Goal: Information Seeking & Learning: Find specific fact

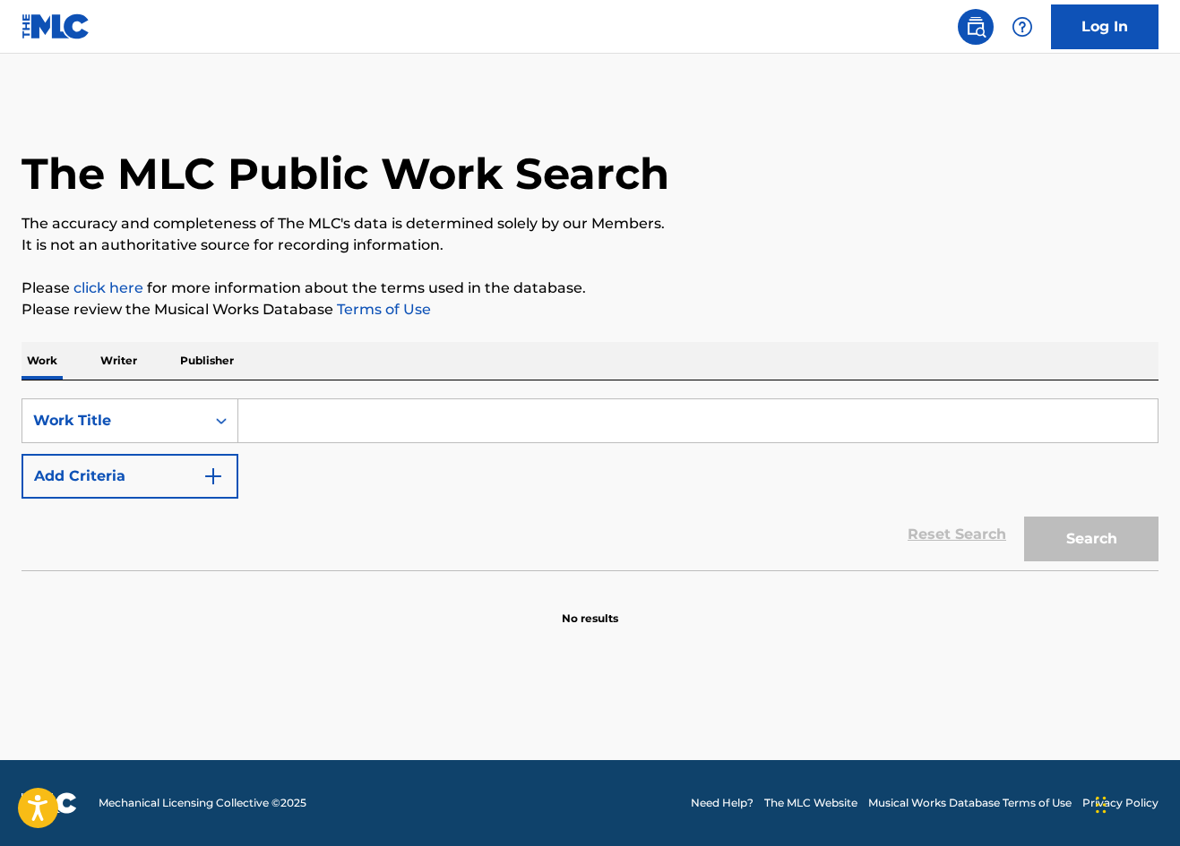
click at [108, 365] on p "Writer" at bounding box center [118, 361] width 47 height 38
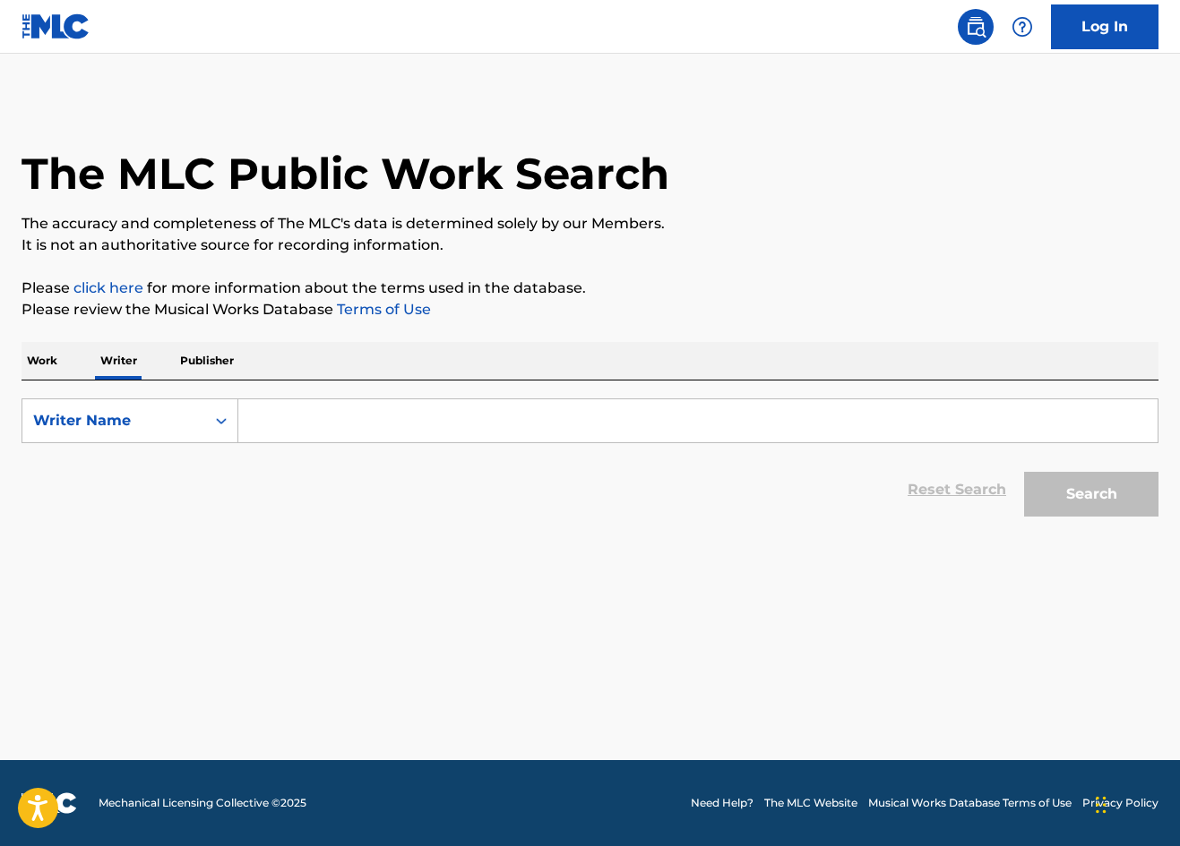
click at [271, 424] on input "Search Form" at bounding box center [697, 420] width 919 height 43
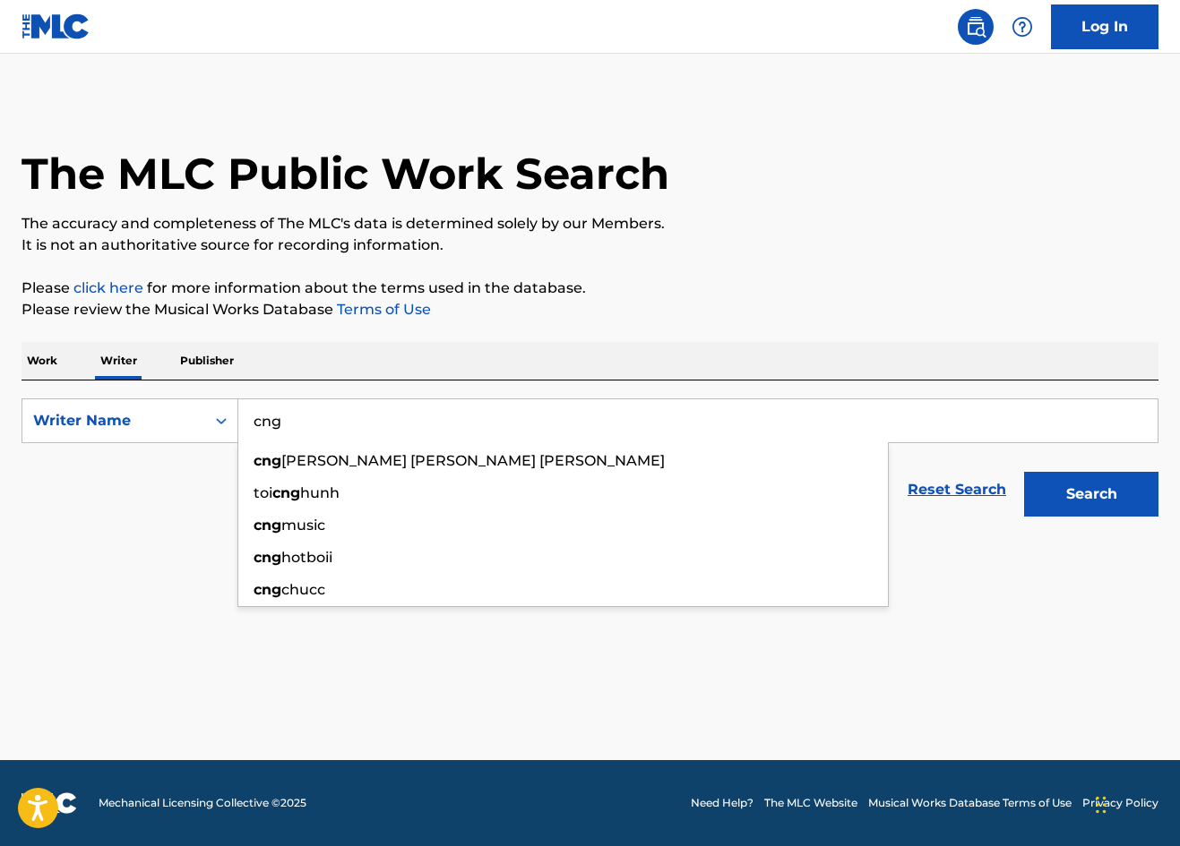
type input "cng"
click at [1091, 494] on button "Search" at bounding box center [1091, 494] width 134 height 45
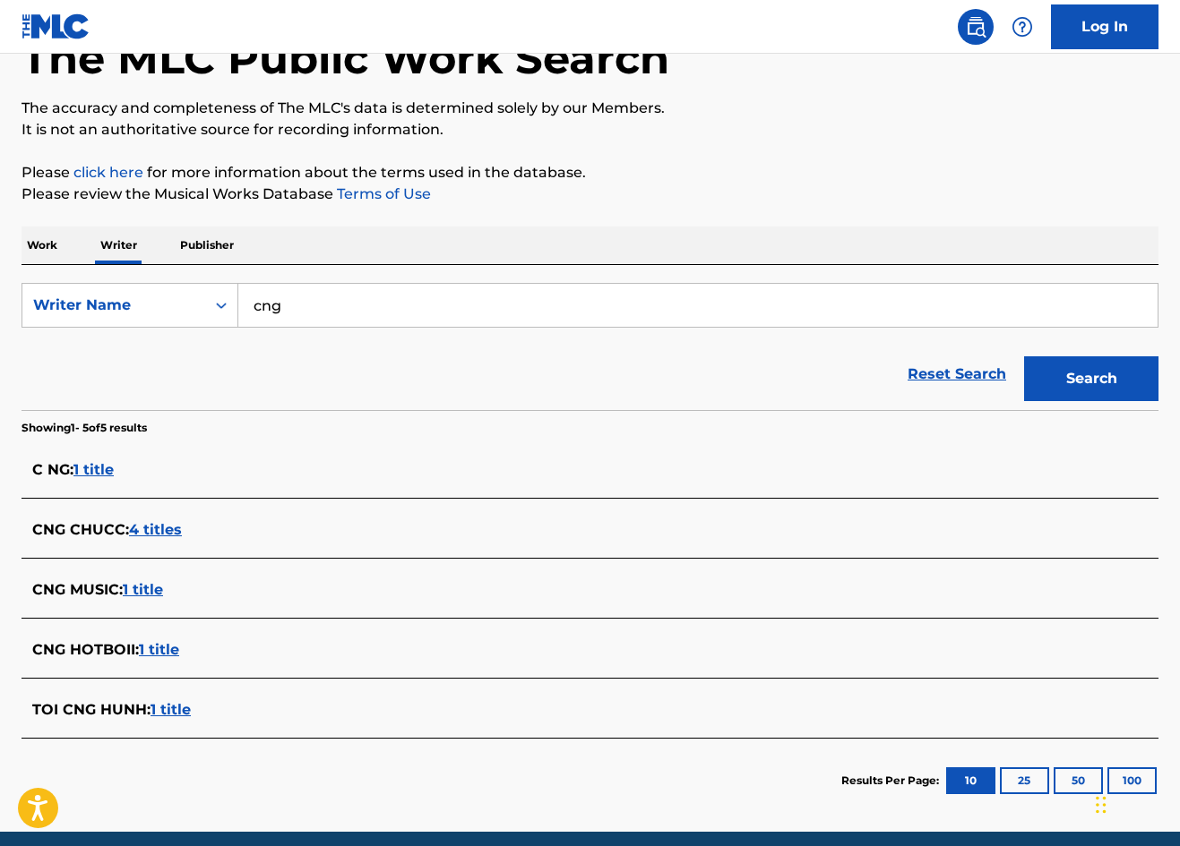
scroll to position [110, 0]
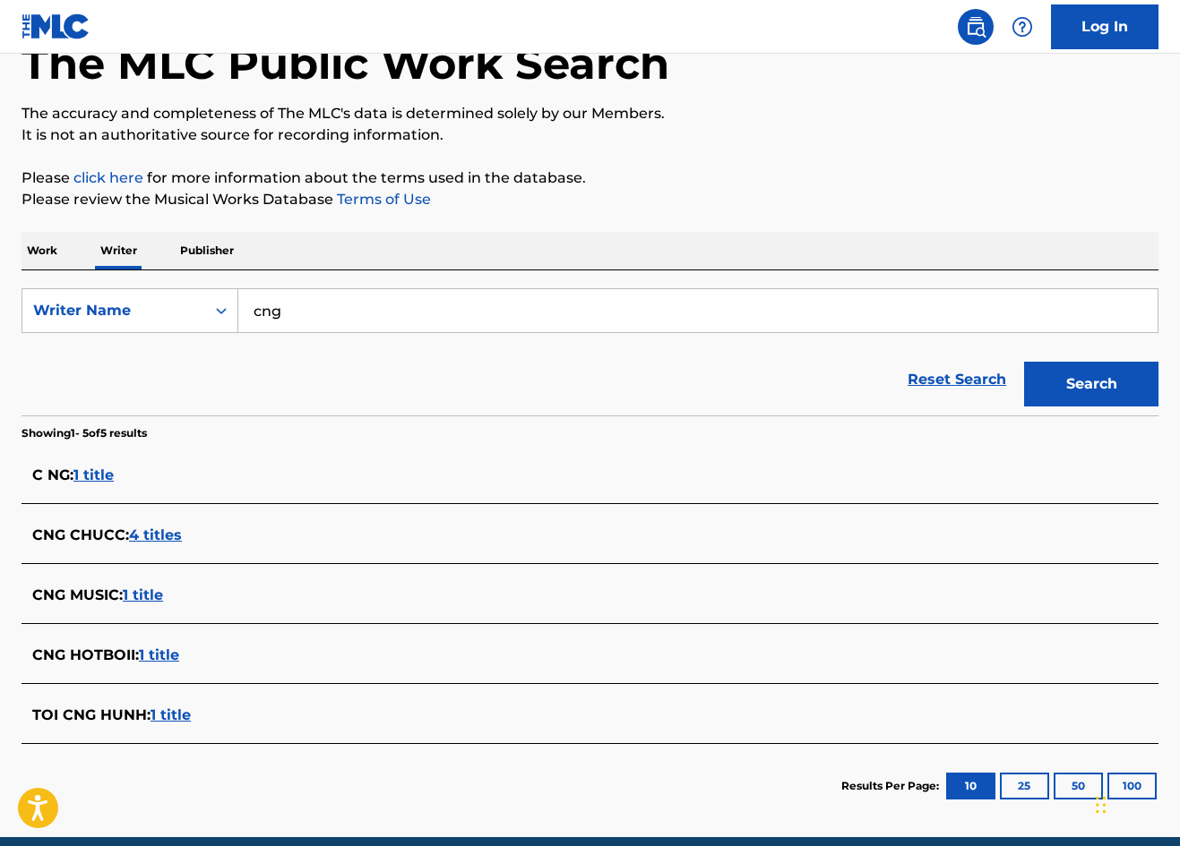
click at [50, 251] on p "Work" at bounding box center [41, 251] width 41 height 38
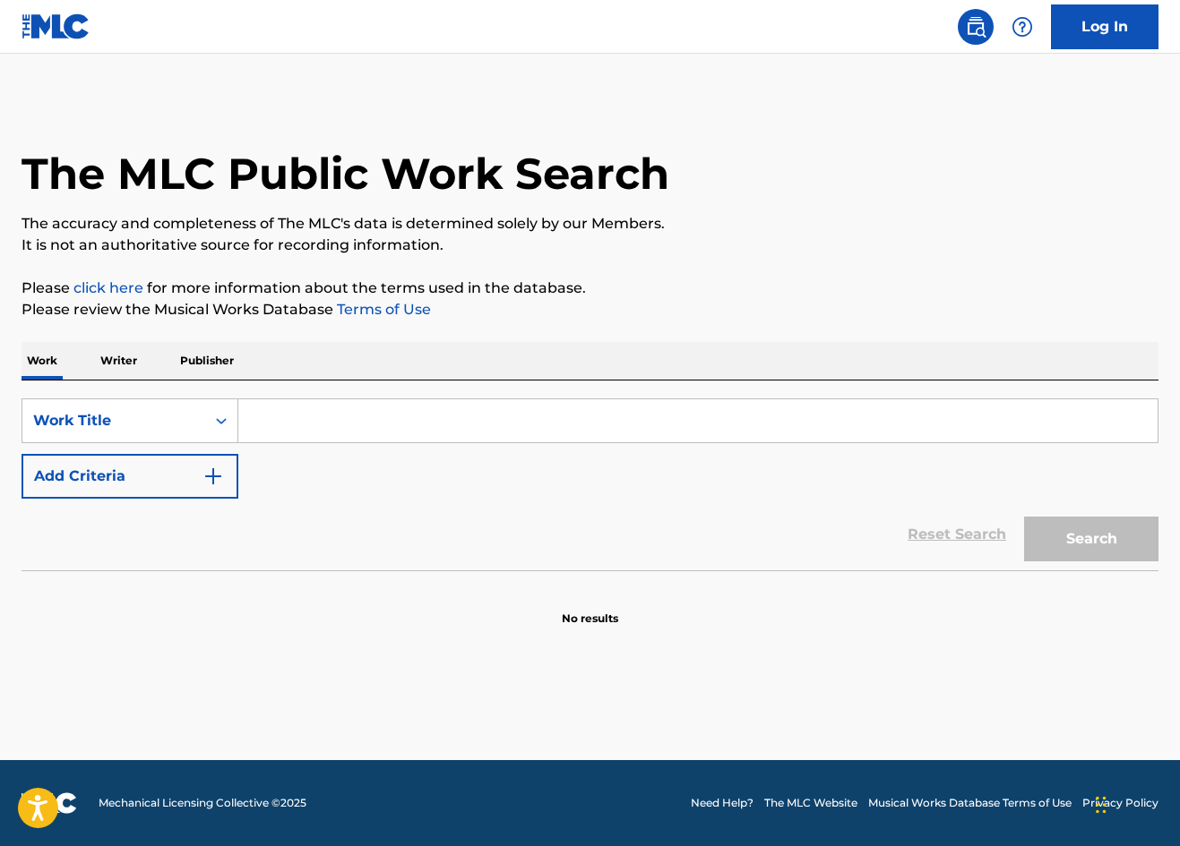
click at [331, 417] on input "Search Form" at bounding box center [697, 420] width 919 height 43
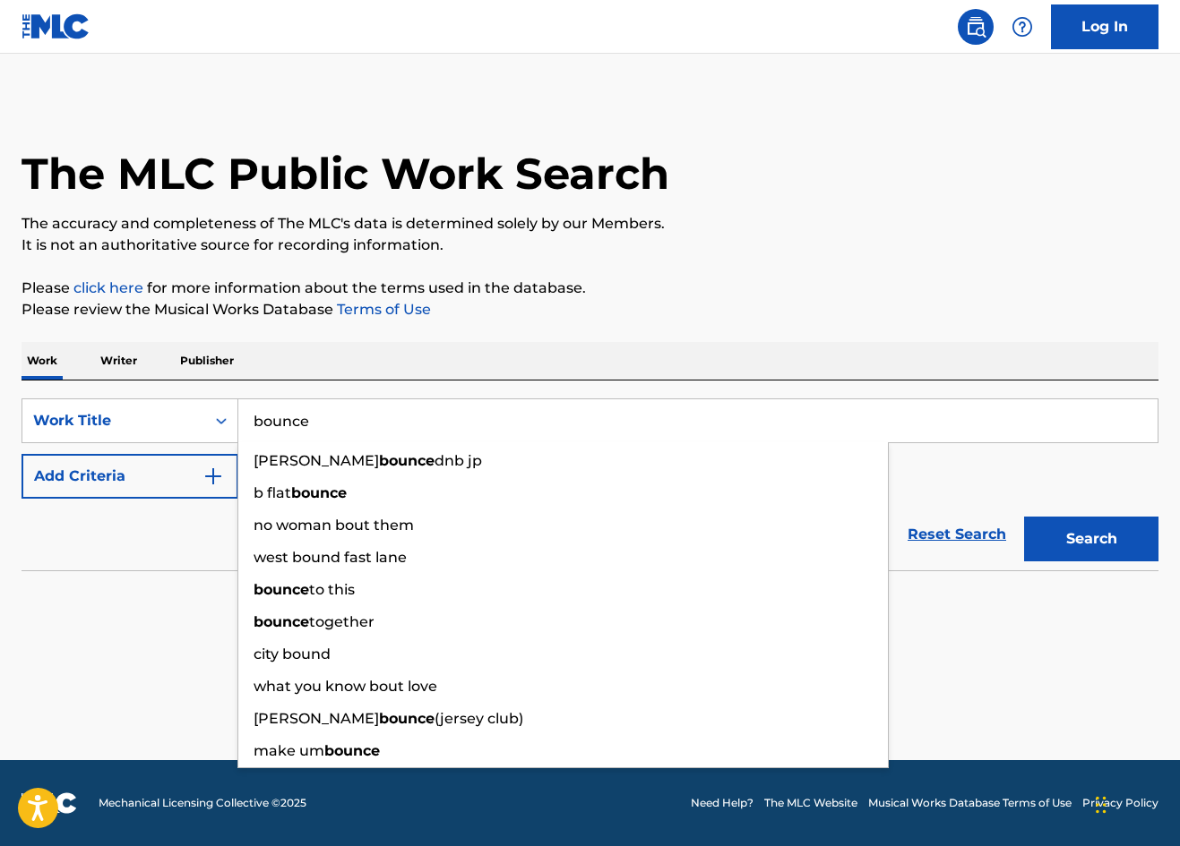
type input "bounce"
click at [1091, 539] on button "Search" at bounding box center [1091, 539] width 134 height 45
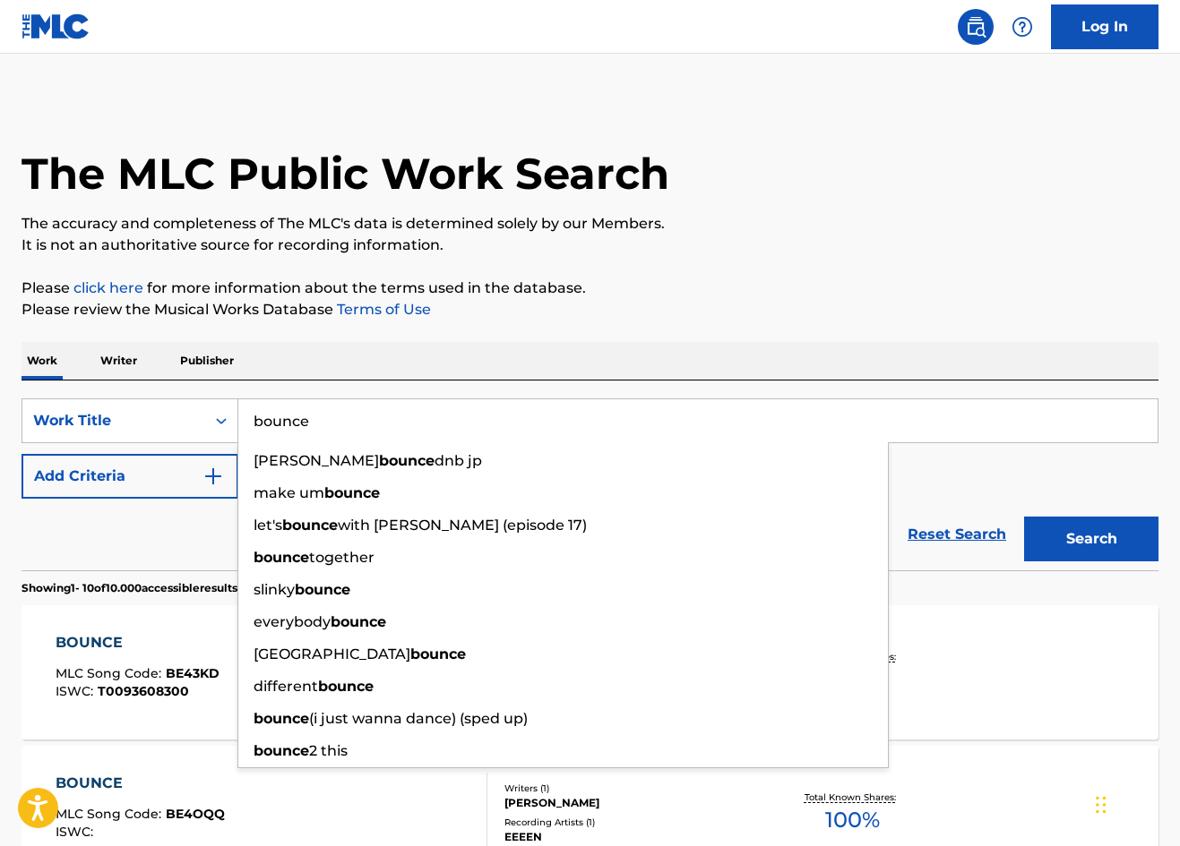
click at [94, 523] on div "Reset Search Search" at bounding box center [589, 535] width 1137 height 72
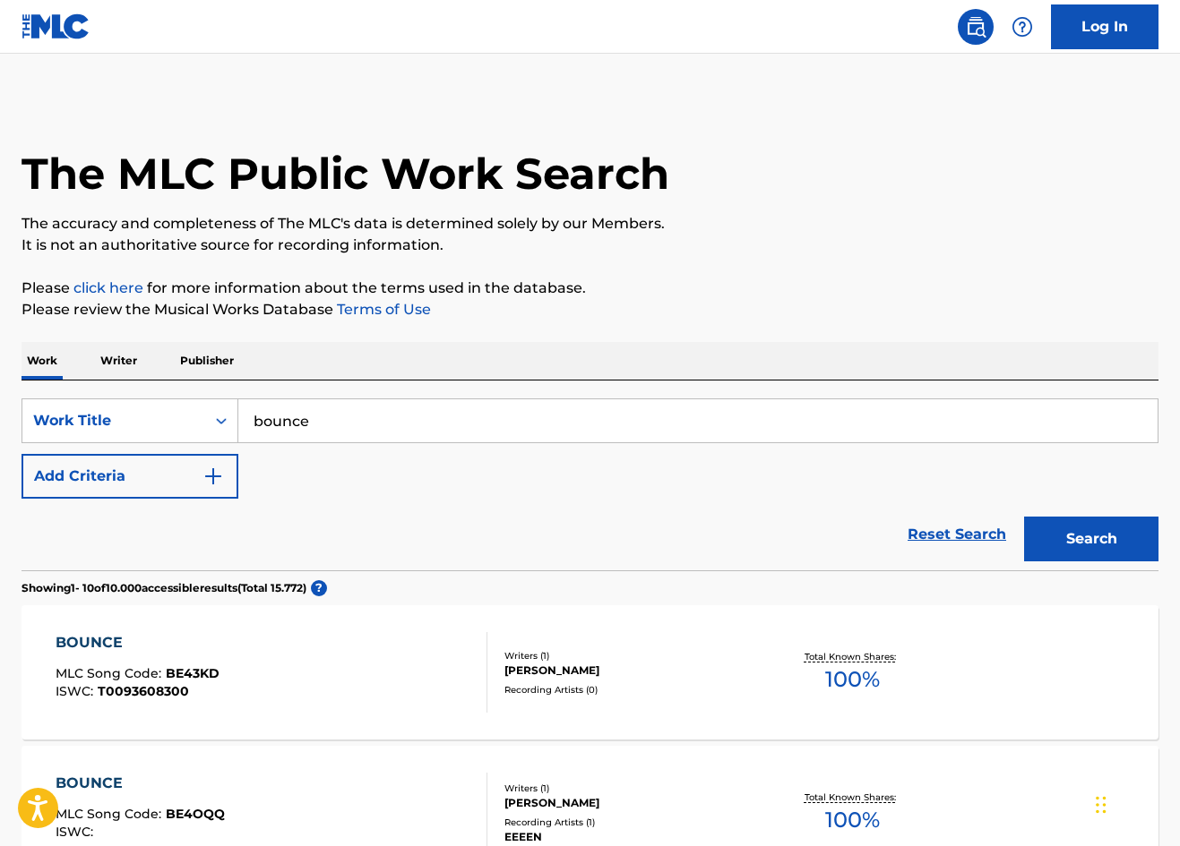
scroll to position [6, 0]
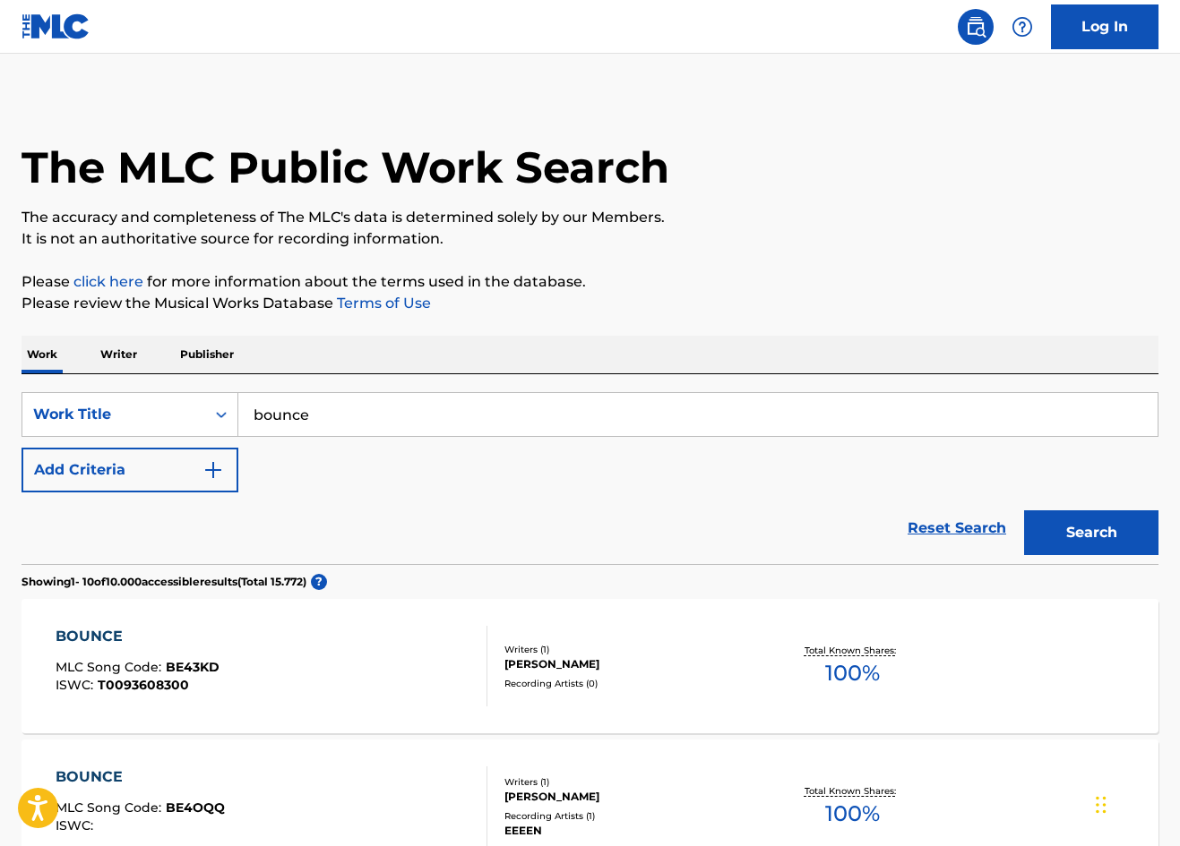
click at [195, 470] on button "Add Criteria" at bounding box center [129, 470] width 217 height 45
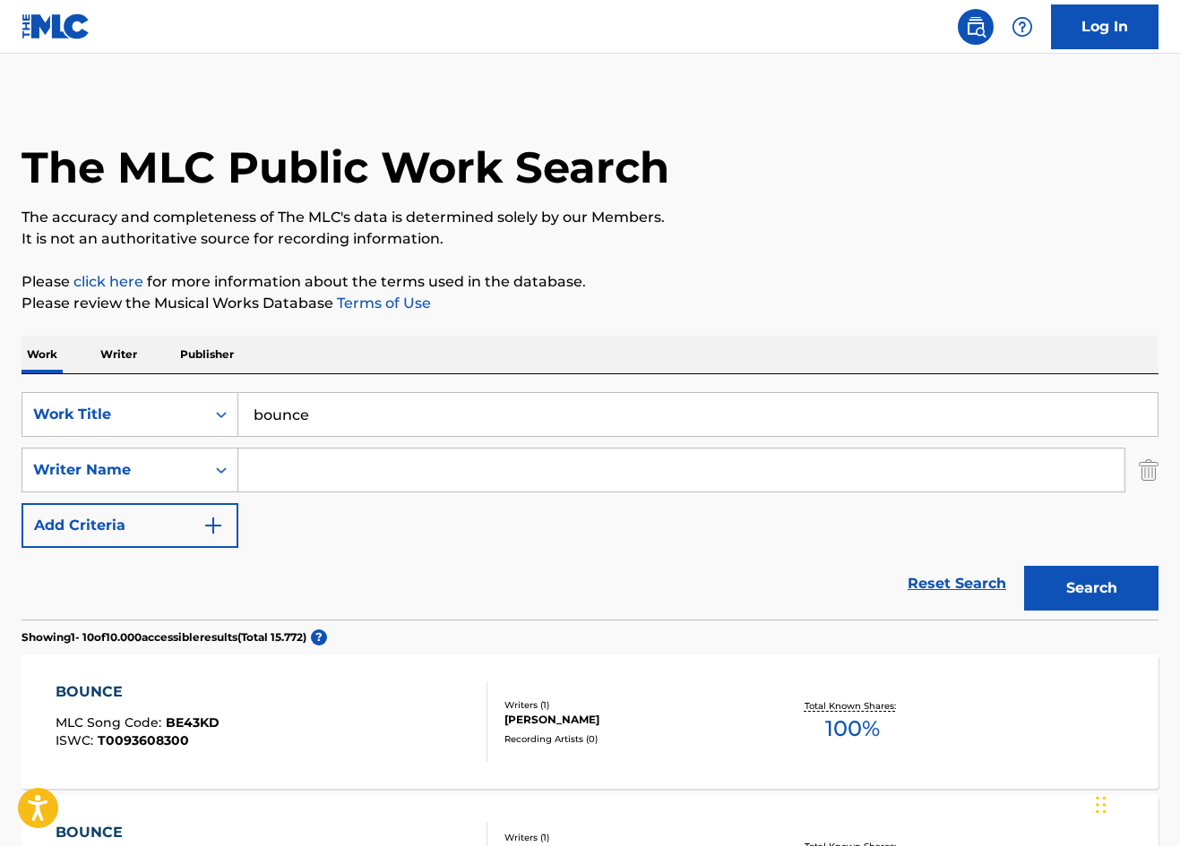
click at [333, 464] on input "Search Form" at bounding box center [681, 470] width 886 height 43
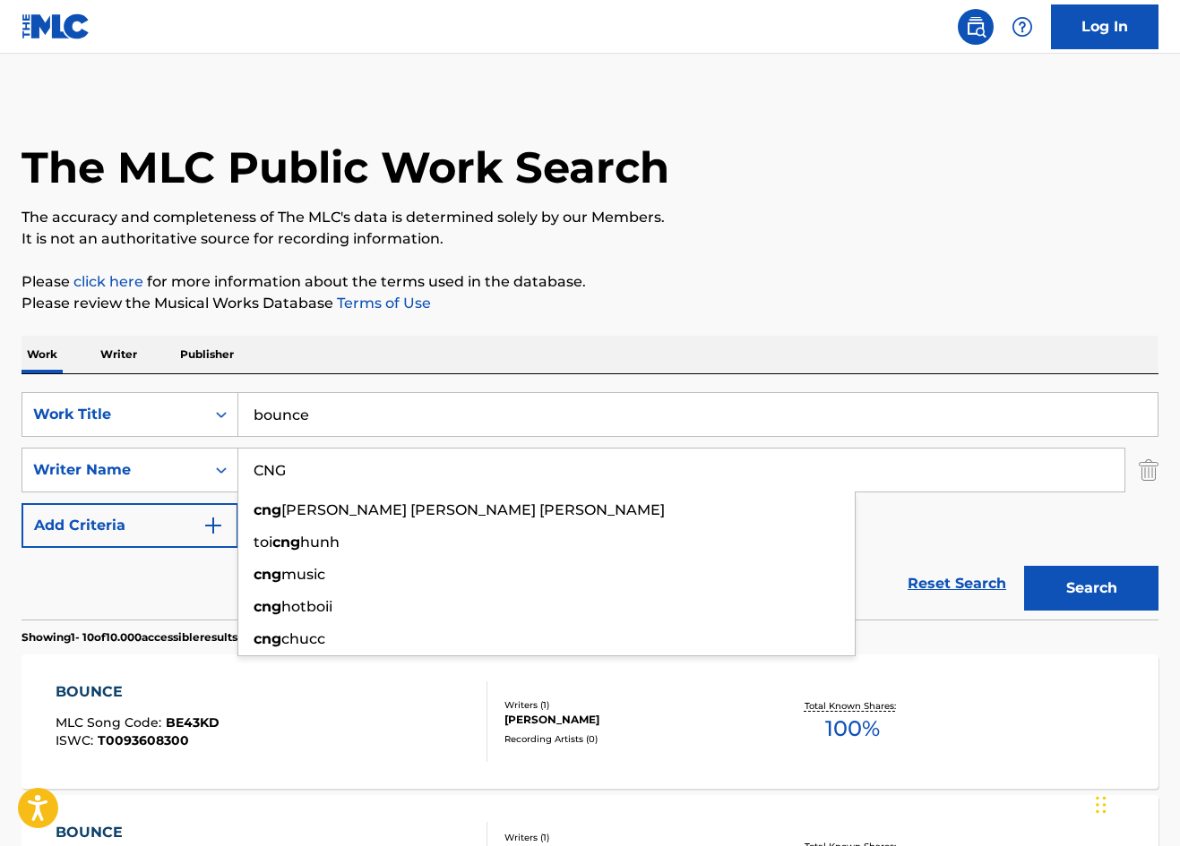
click at [1091, 588] on button "Search" at bounding box center [1091, 588] width 134 height 45
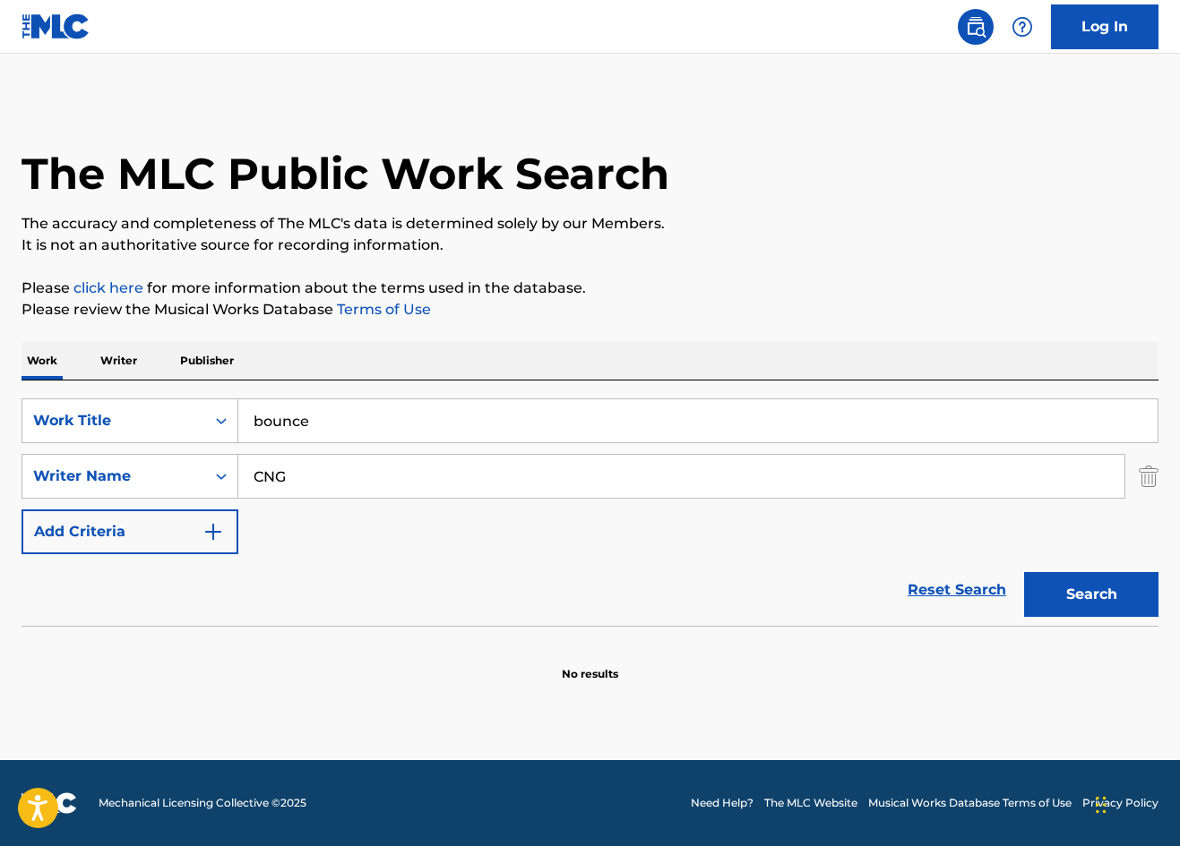
click at [393, 477] on input "CNG" at bounding box center [681, 476] width 886 height 43
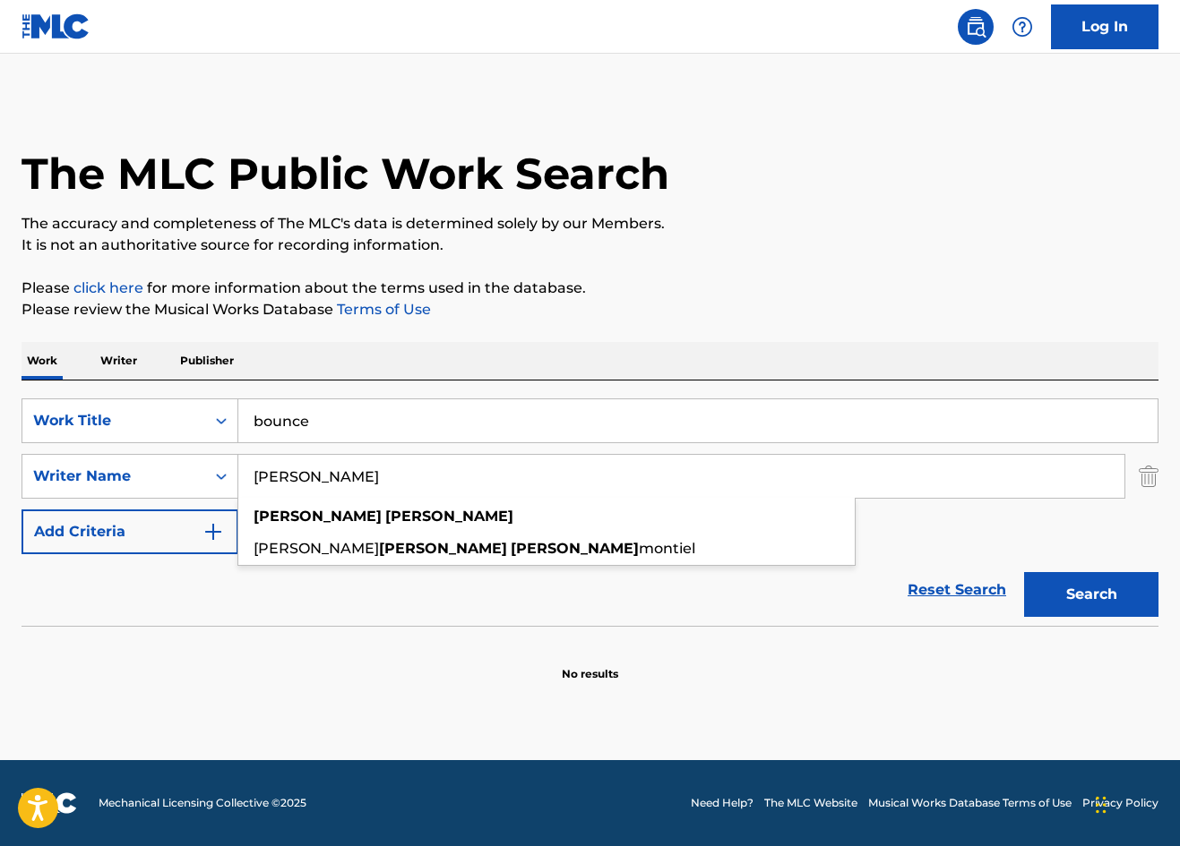
type input "[PERSON_NAME]"
click at [1091, 595] on button "Search" at bounding box center [1091, 594] width 134 height 45
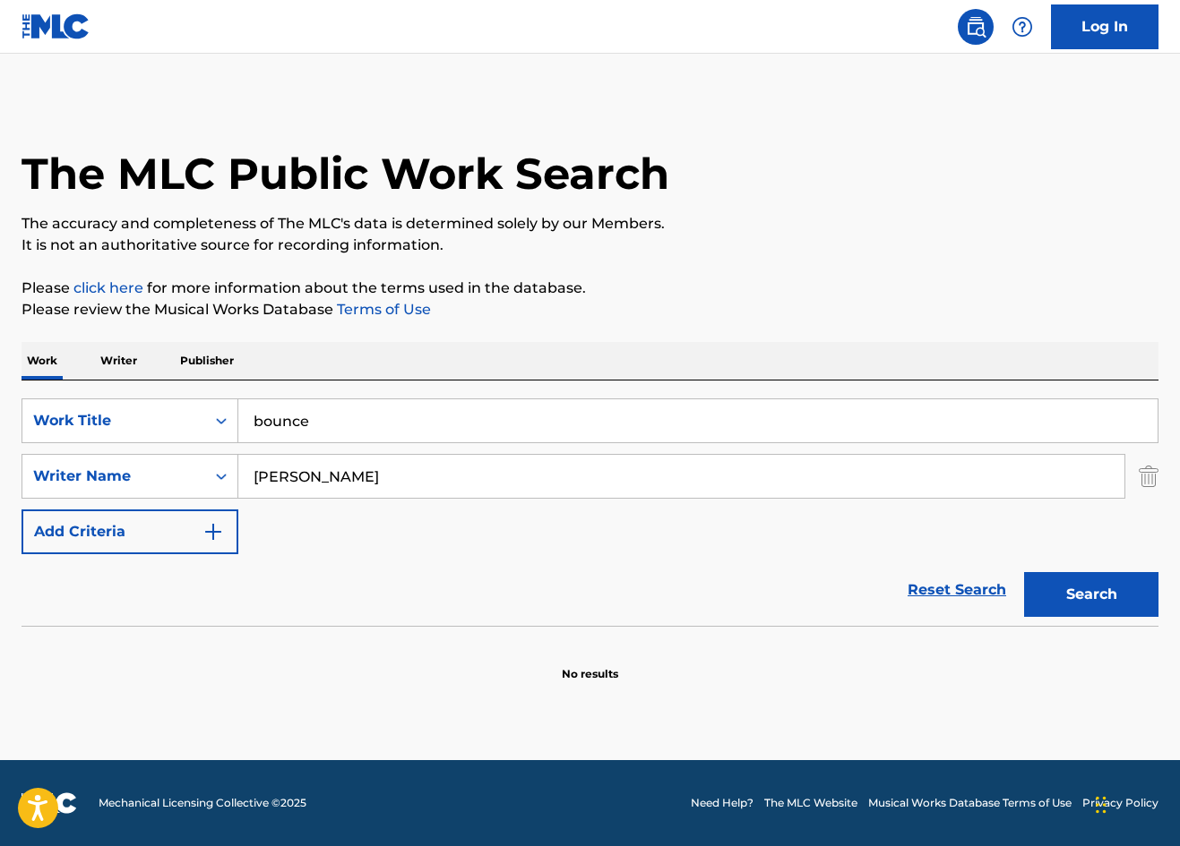
click at [351, 421] on input "bounce" at bounding box center [697, 420] width 919 height 43
click at [351, 420] on input "bounce" at bounding box center [697, 420] width 919 height 43
click at [123, 362] on p "Writer" at bounding box center [118, 361] width 47 height 38
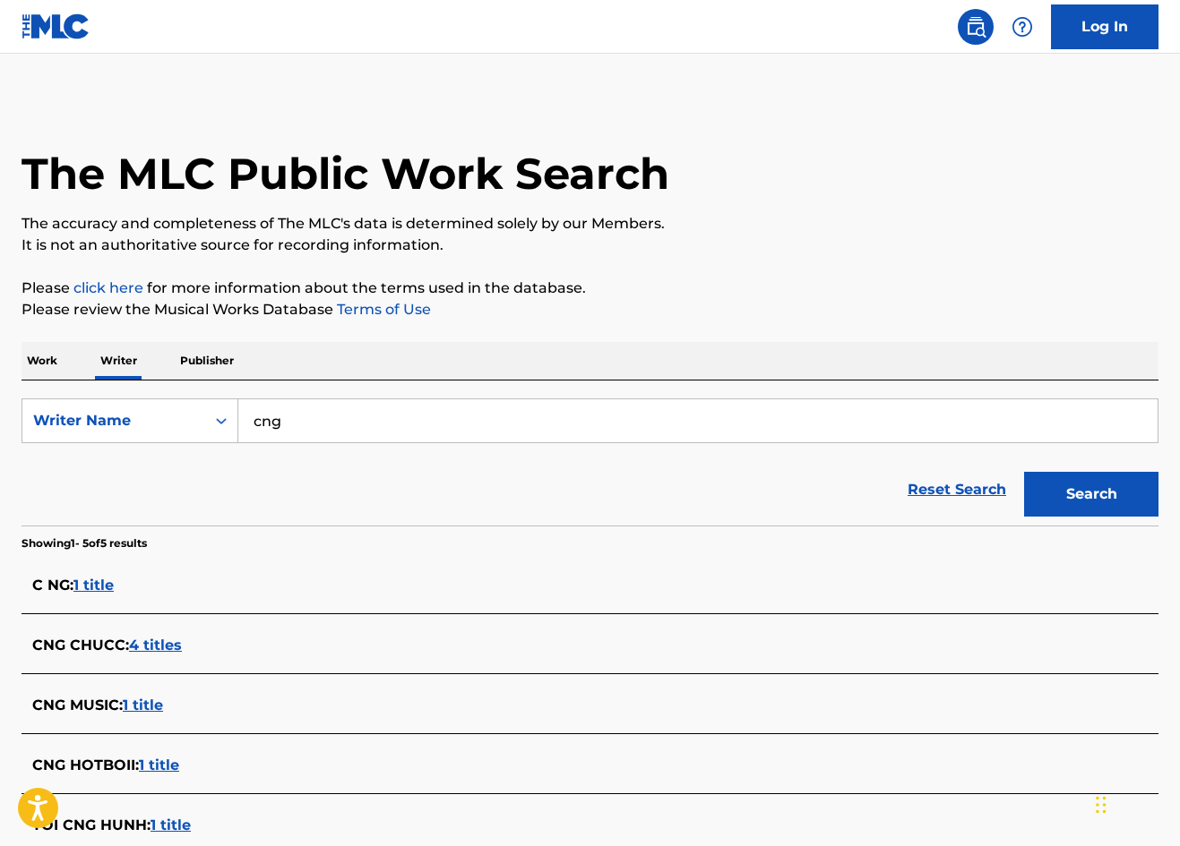
click at [333, 422] on input "cng" at bounding box center [697, 420] width 919 height 43
type input "CNG"
click at [1091, 494] on button "Search" at bounding box center [1091, 494] width 134 height 45
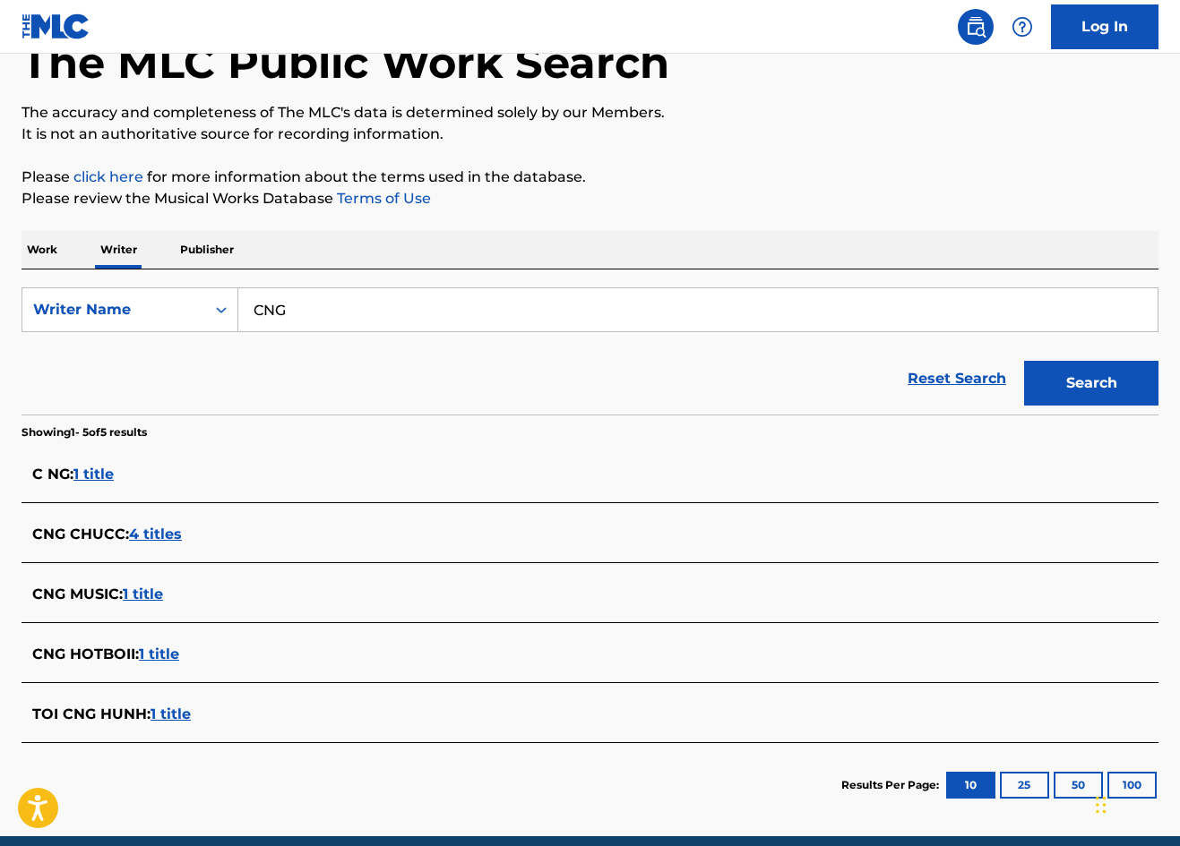
scroll to position [73, 0]
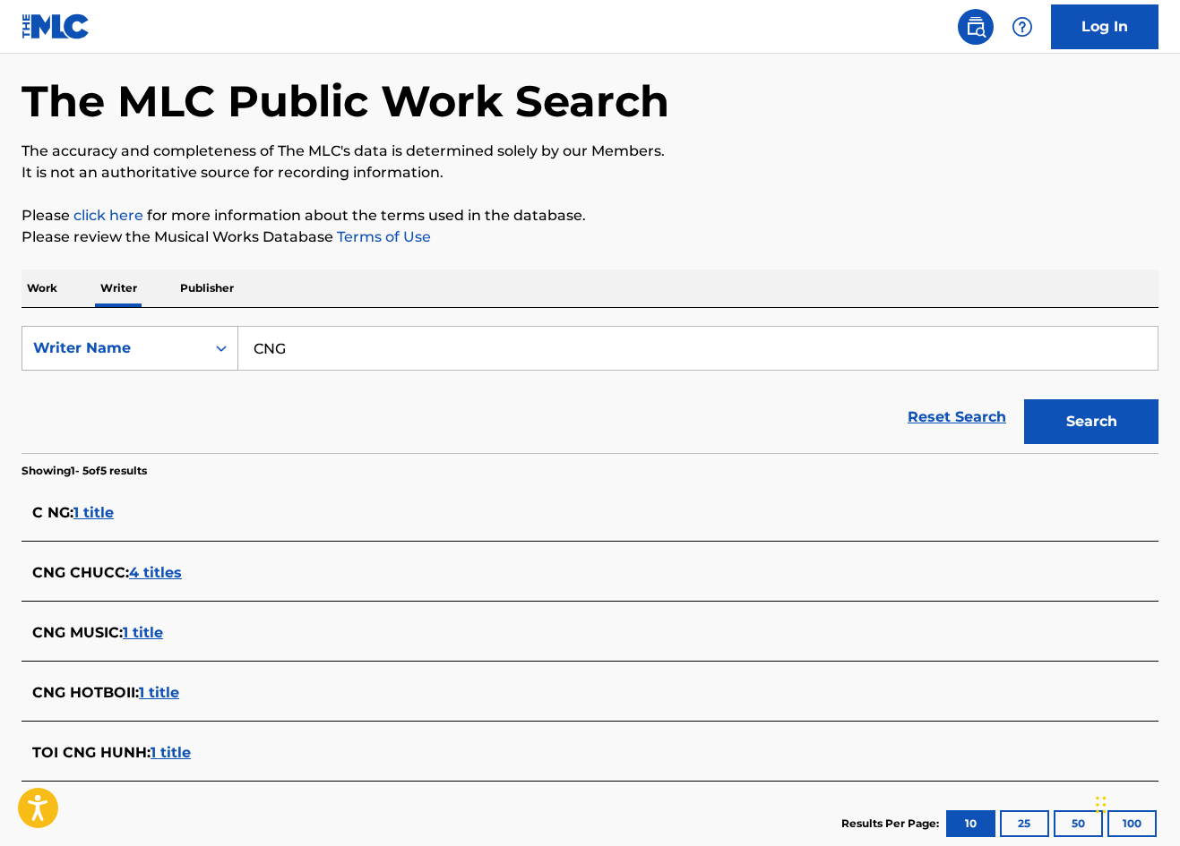
click at [209, 344] on div "Search Form" at bounding box center [221, 348] width 32 height 32
